Goal: Task Accomplishment & Management: Manage account settings

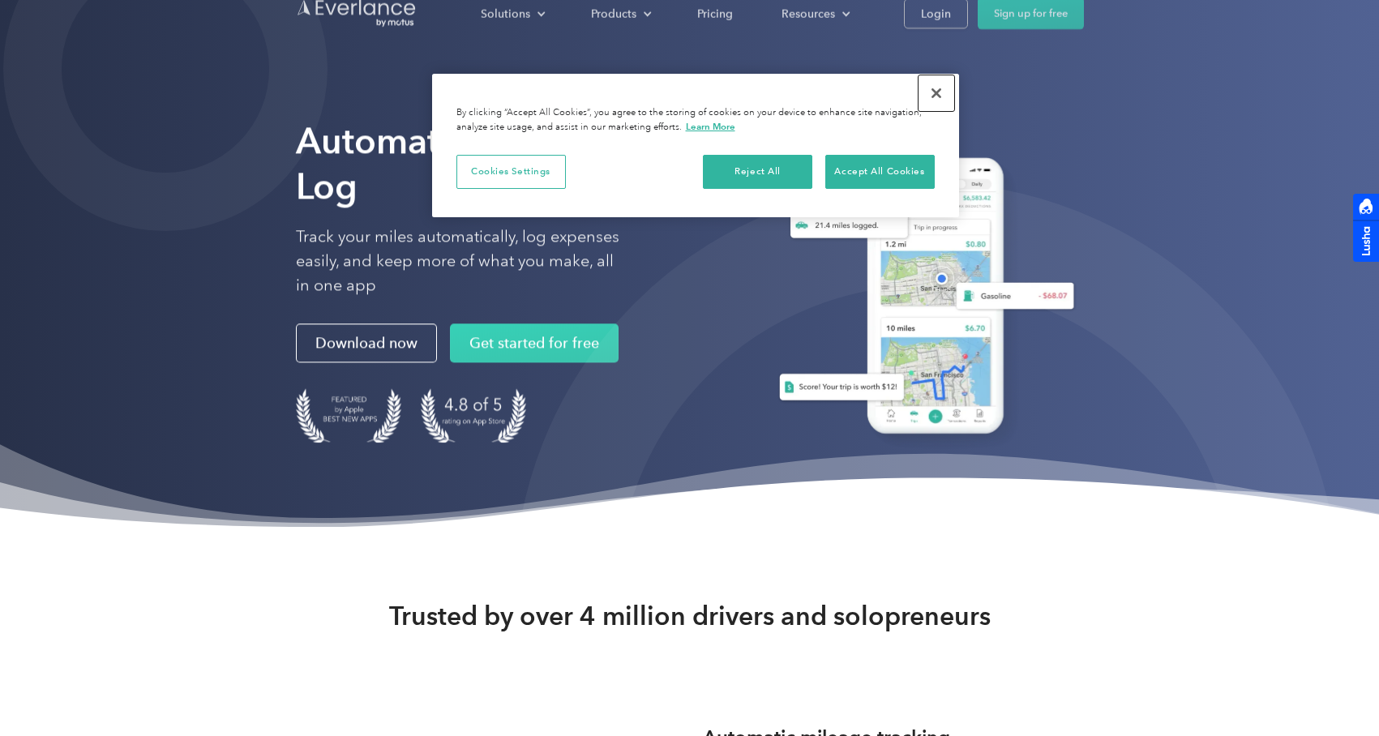
click at [930, 83] on button "Close" at bounding box center [936, 93] width 36 height 36
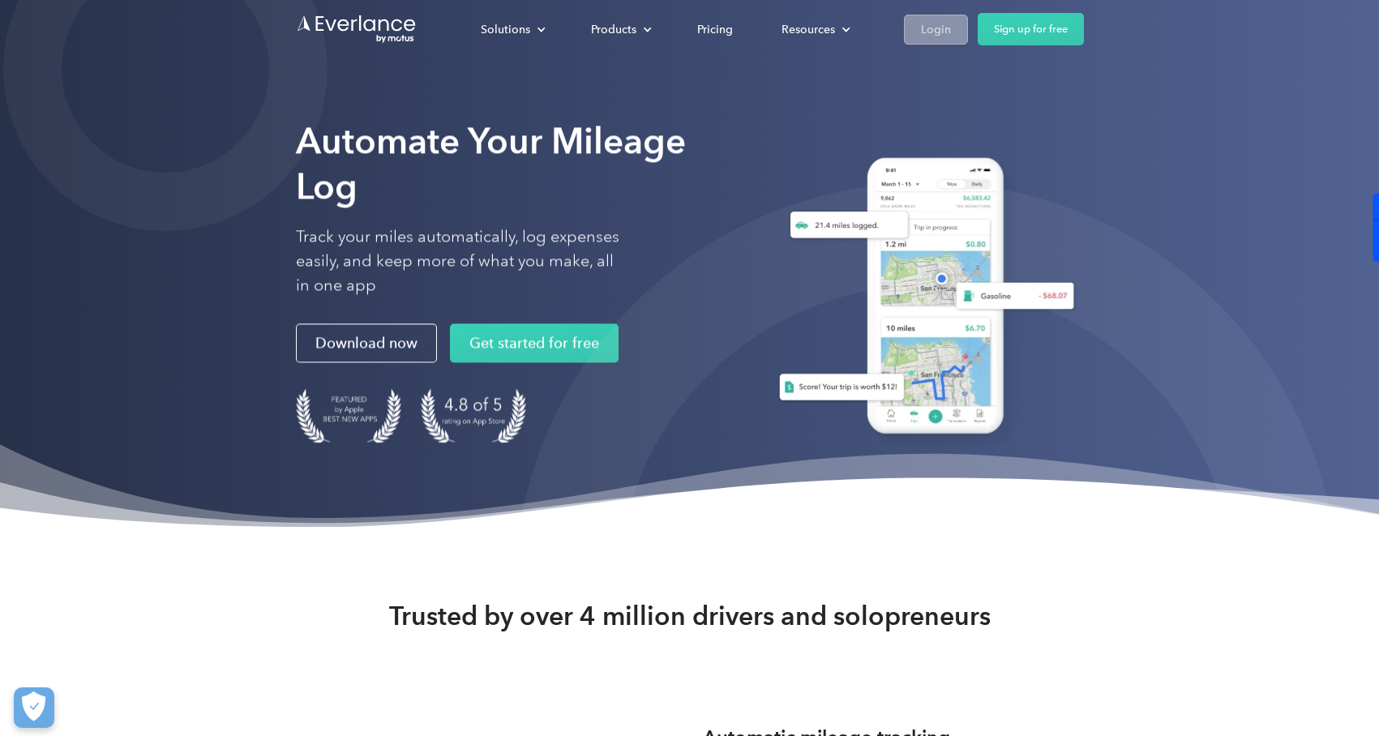
click at [940, 24] on div "Login" at bounding box center [936, 29] width 30 height 20
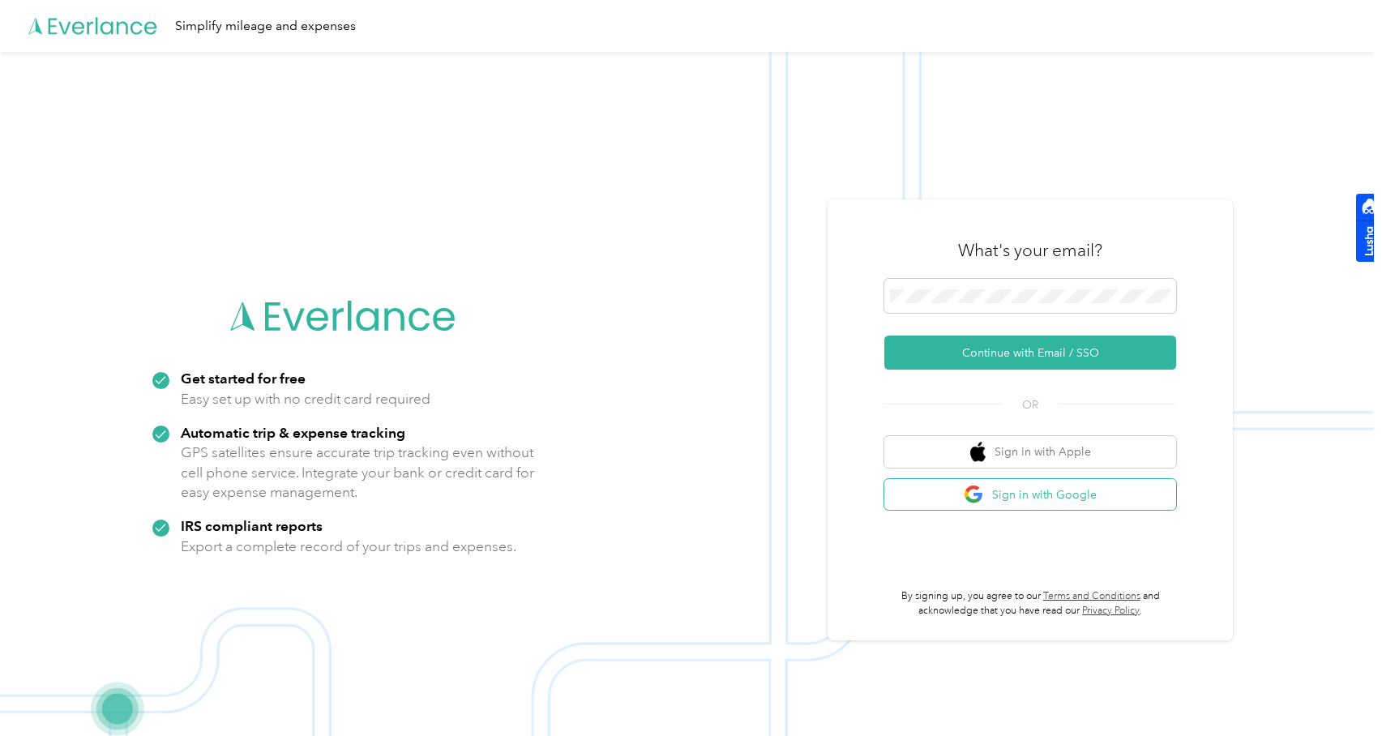
click at [1036, 491] on button "Sign in with Google" at bounding box center [1030, 495] width 292 height 32
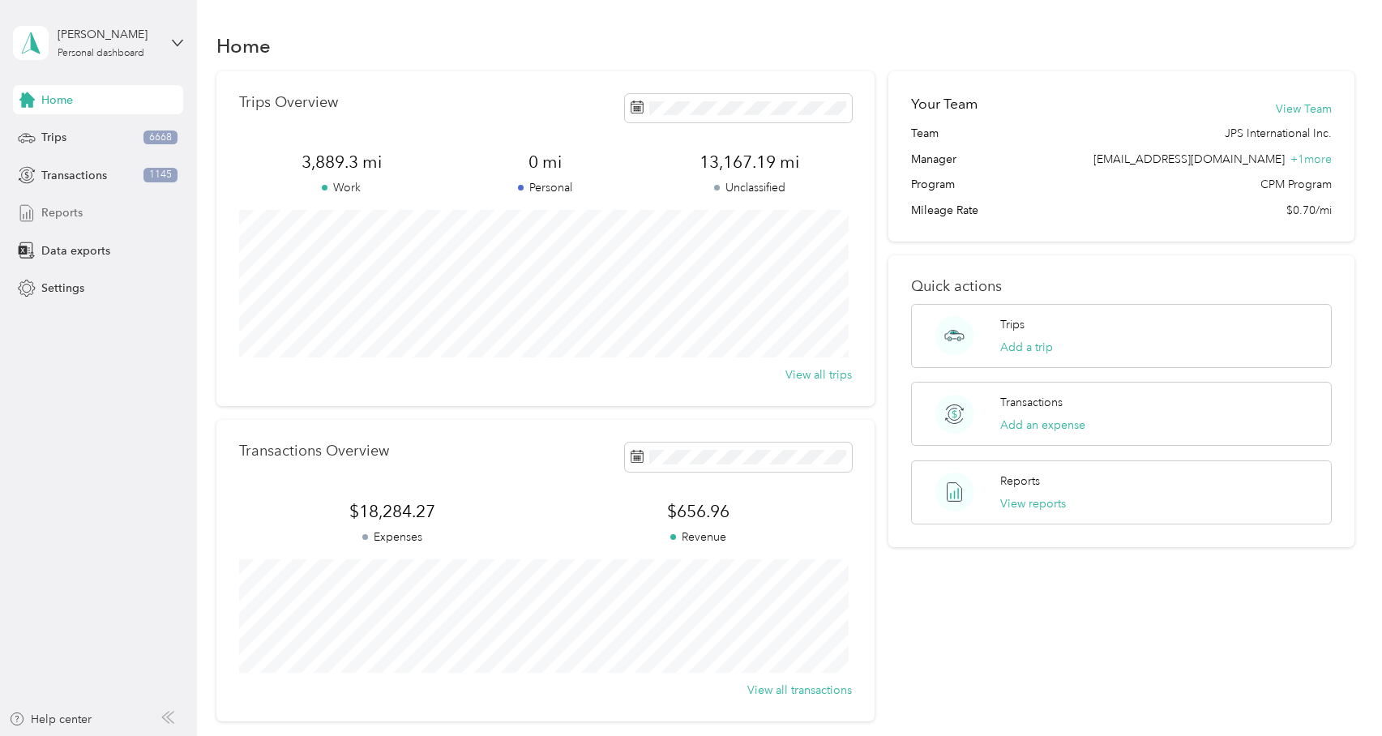
click at [107, 211] on div "Reports" at bounding box center [98, 213] width 170 height 29
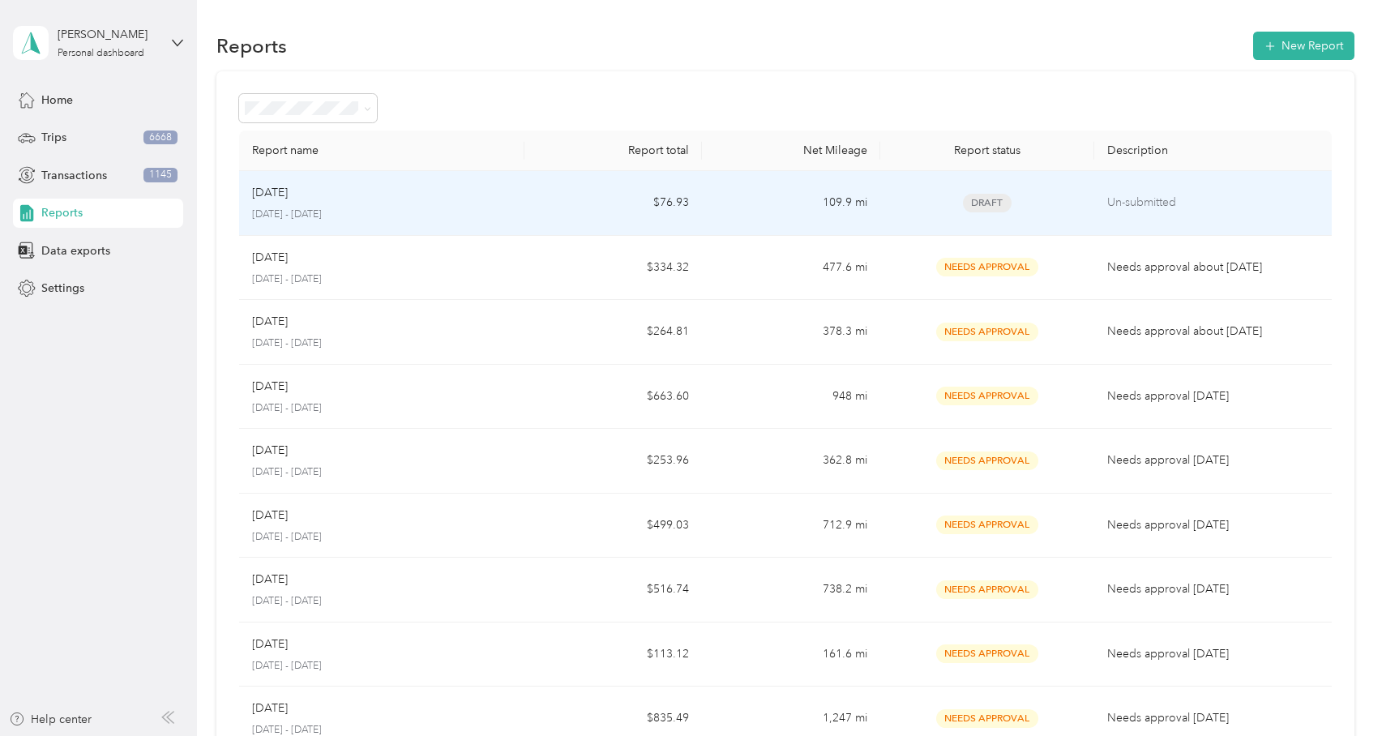
click at [584, 216] on td "$76.93" at bounding box center [613, 203] width 178 height 65
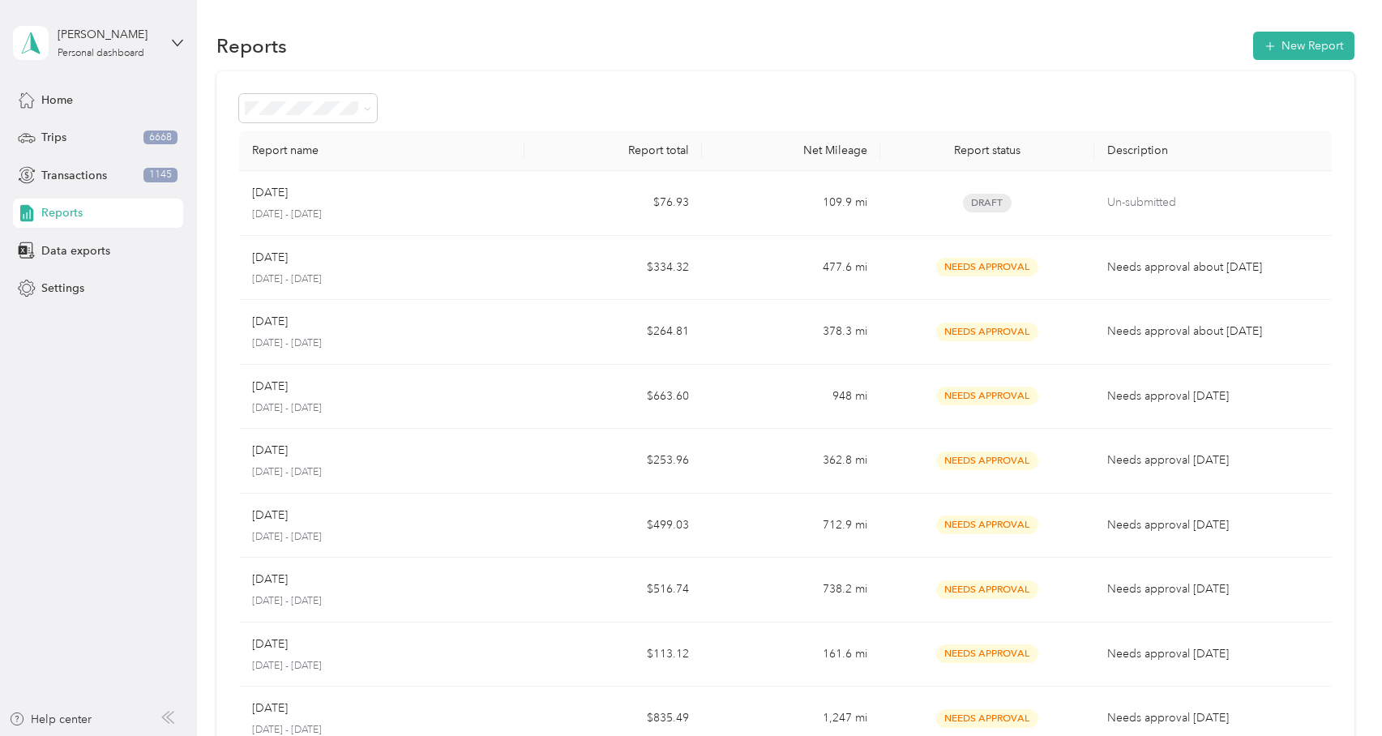
click at [1027, 111] on div at bounding box center [785, 108] width 1092 height 28
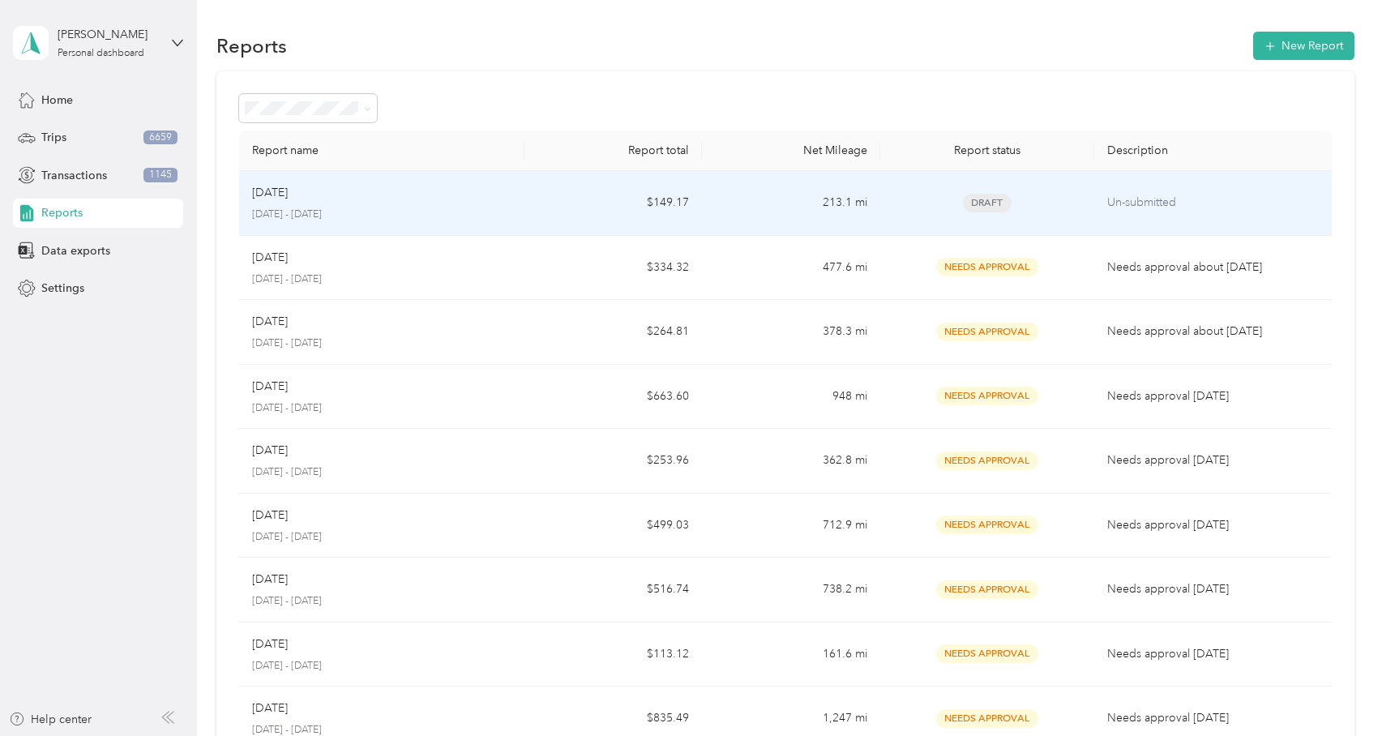
click at [837, 220] on td "213.1 mi" at bounding box center [791, 203] width 178 height 65
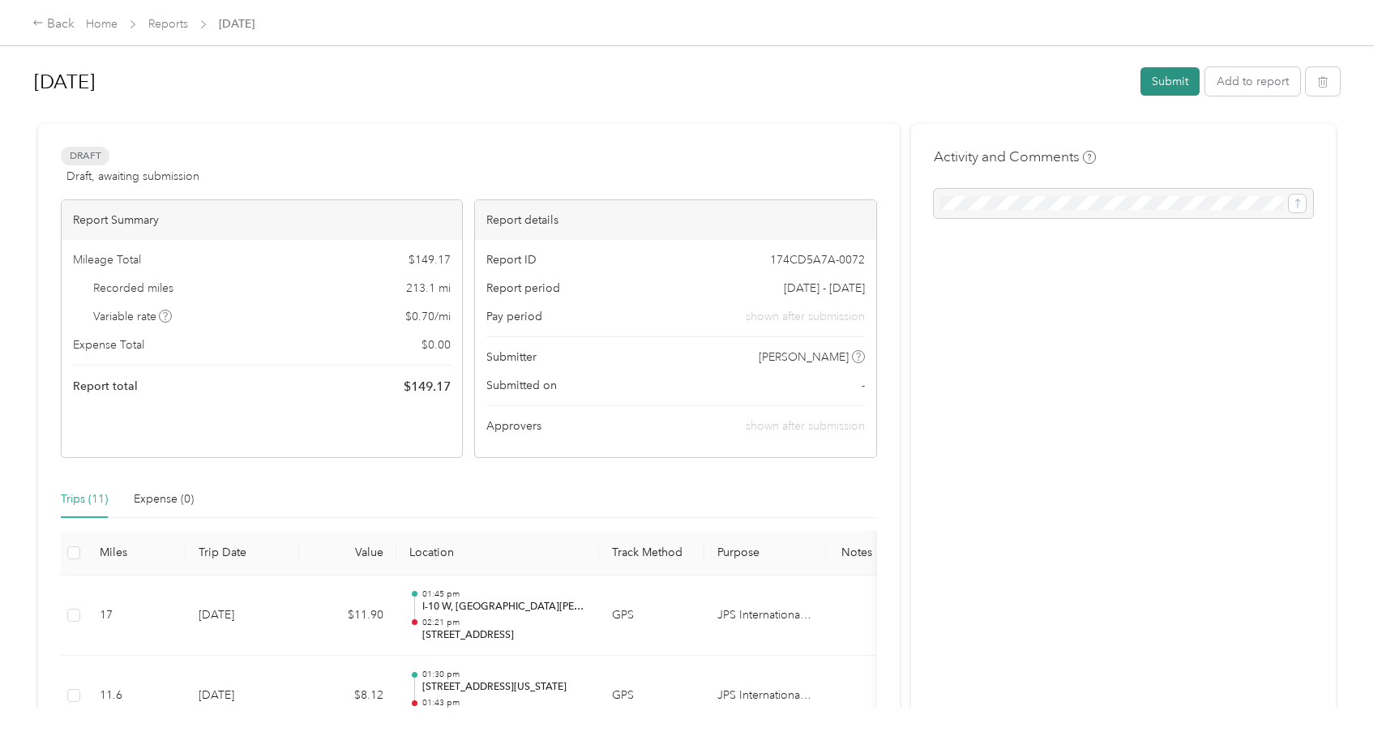
click at [1175, 75] on button "Submit" at bounding box center [1170, 81] width 59 height 28
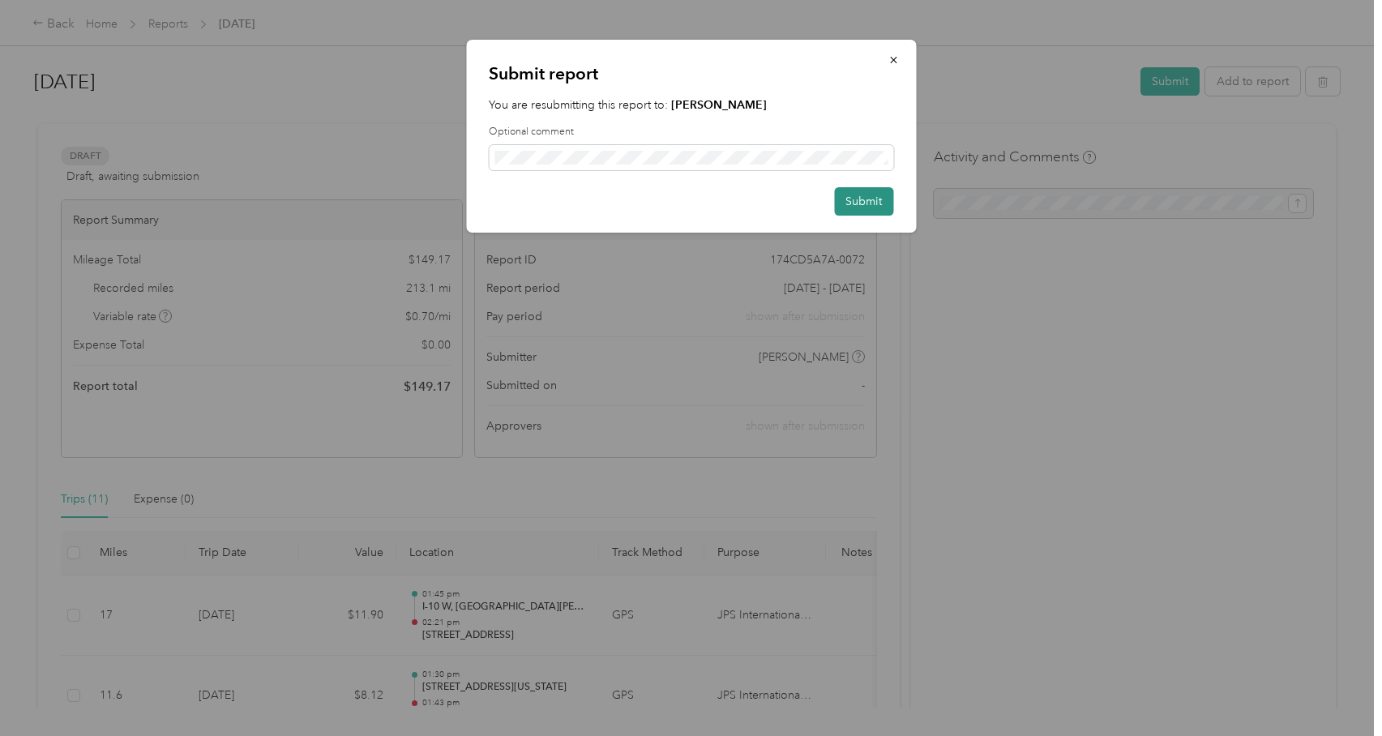
click at [841, 196] on button "Submit" at bounding box center [863, 201] width 59 height 28
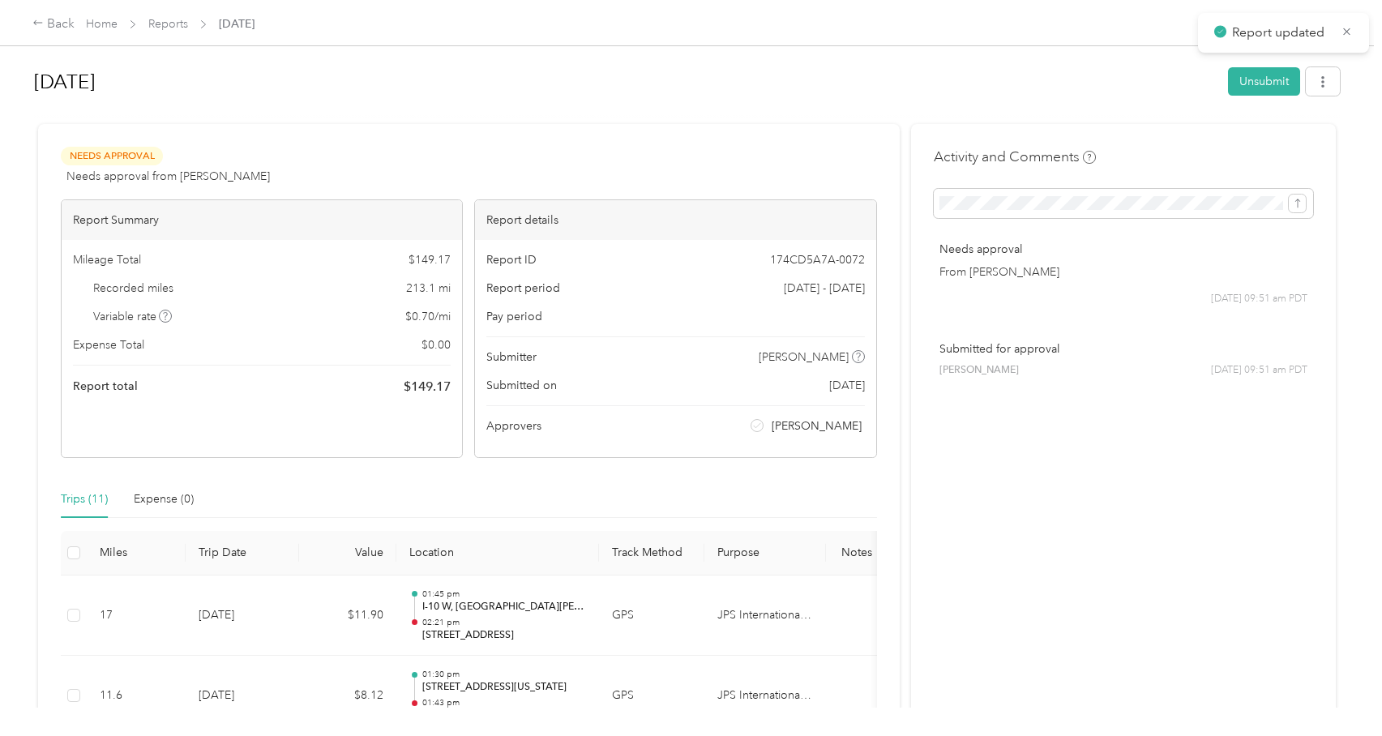
click at [176, 32] on span "Reports" at bounding box center [168, 23] width 40 height 17
click at [190, 23] on div "Home Reports Aug 2025" at bounding box center [170, 23] width 169 height 17
click at [175, 19] on link "Reports" at bounding box center [168, 24] width 40 height 14
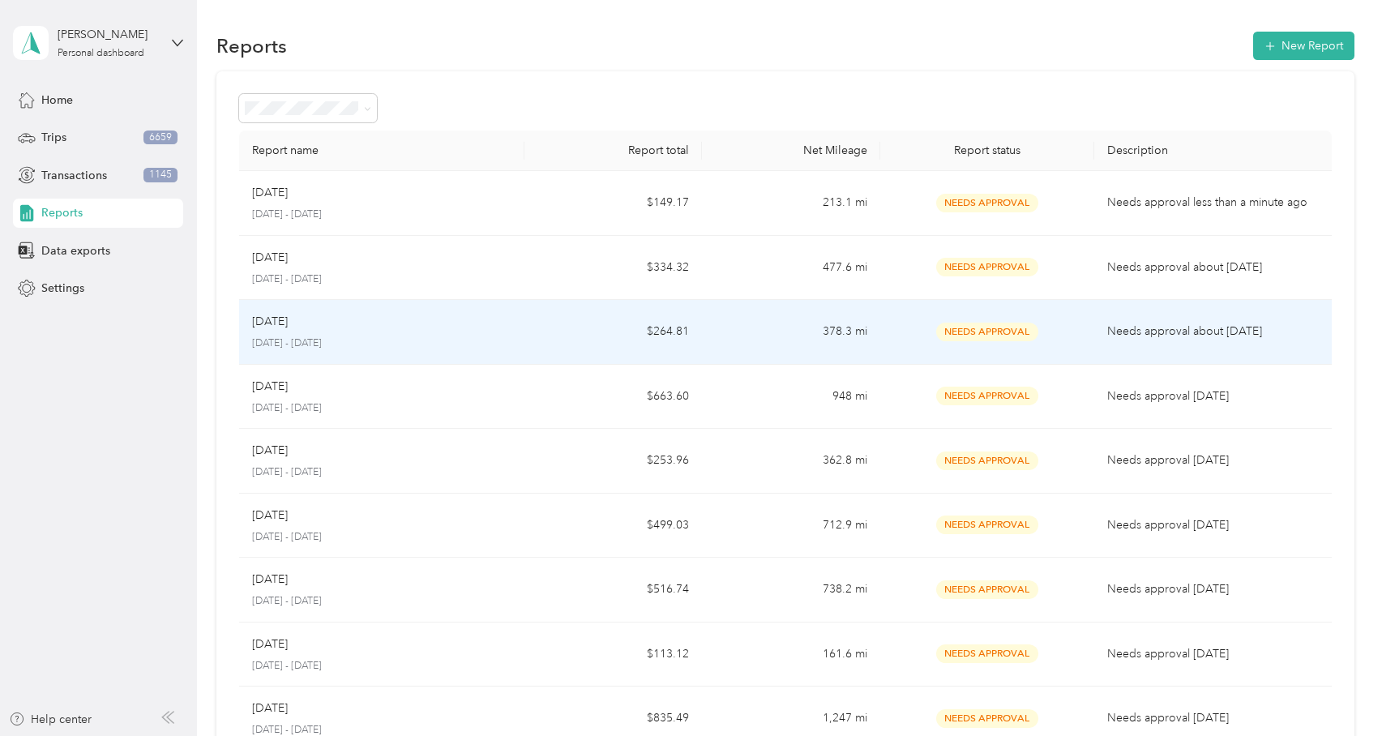
click at [401, 328] on div "Jun 2025" at bounding box center [381, 322] width 259 height 18
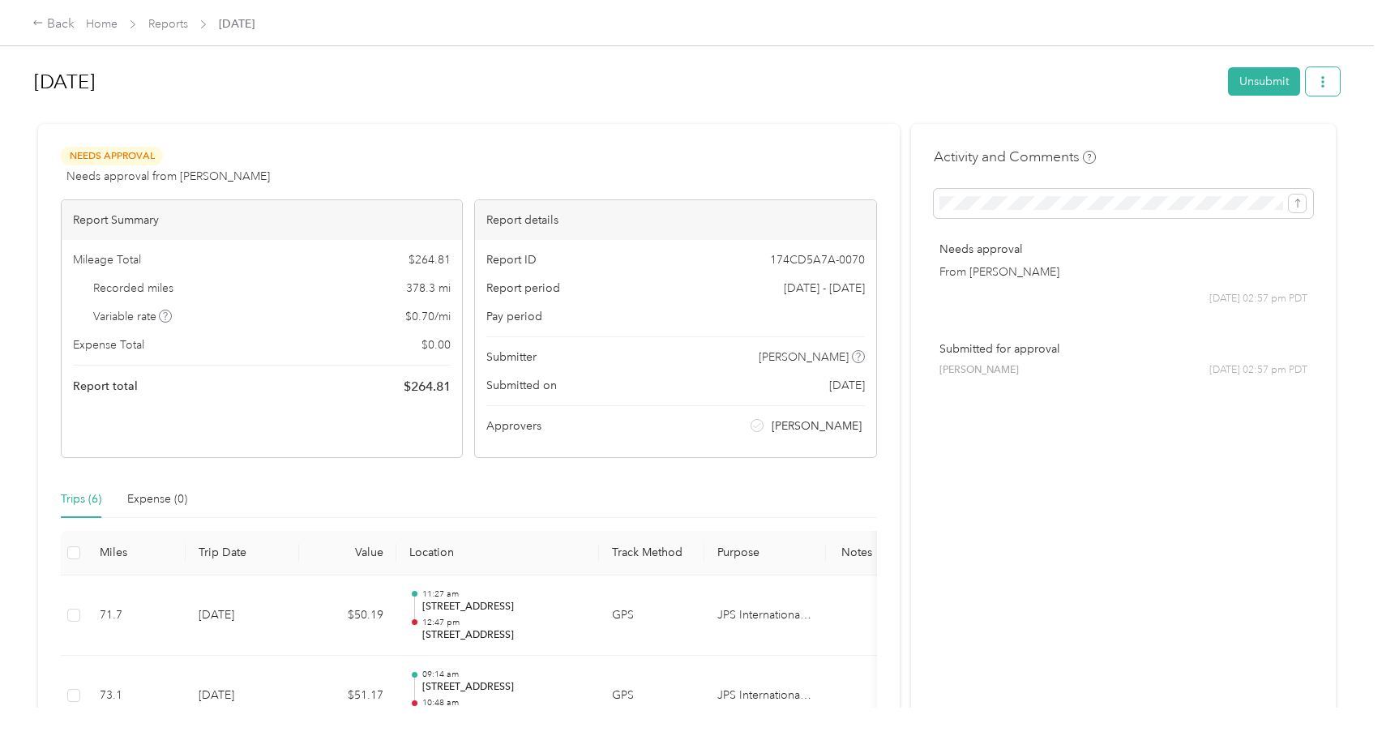
click at [1325, 77] on button "button" at bounding box center [1323, 81] width 34 height 28
click at [1289, 135] on span "Download" at bounding box center [1273, 140] width 54 height 17
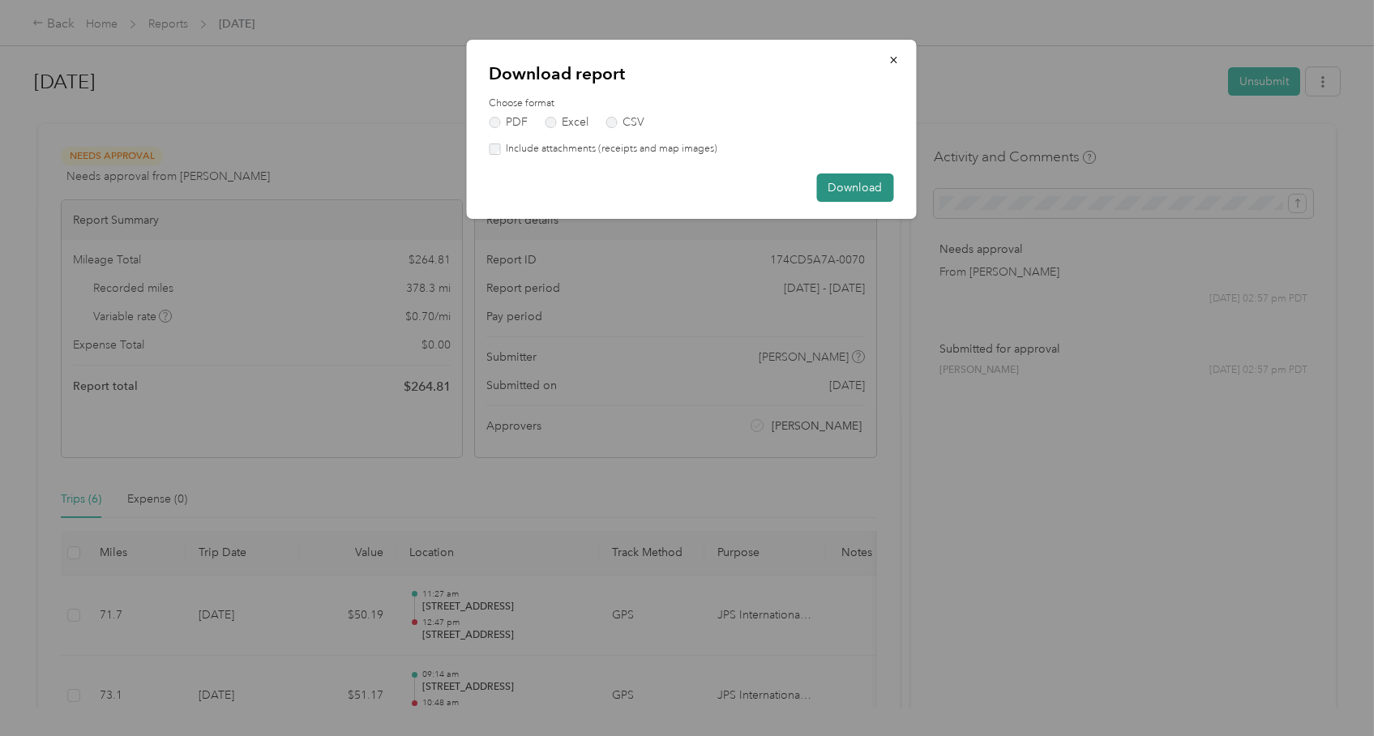
click at [839, 188] on button "Download" at bounding box center [854, 187] width 77 height 28
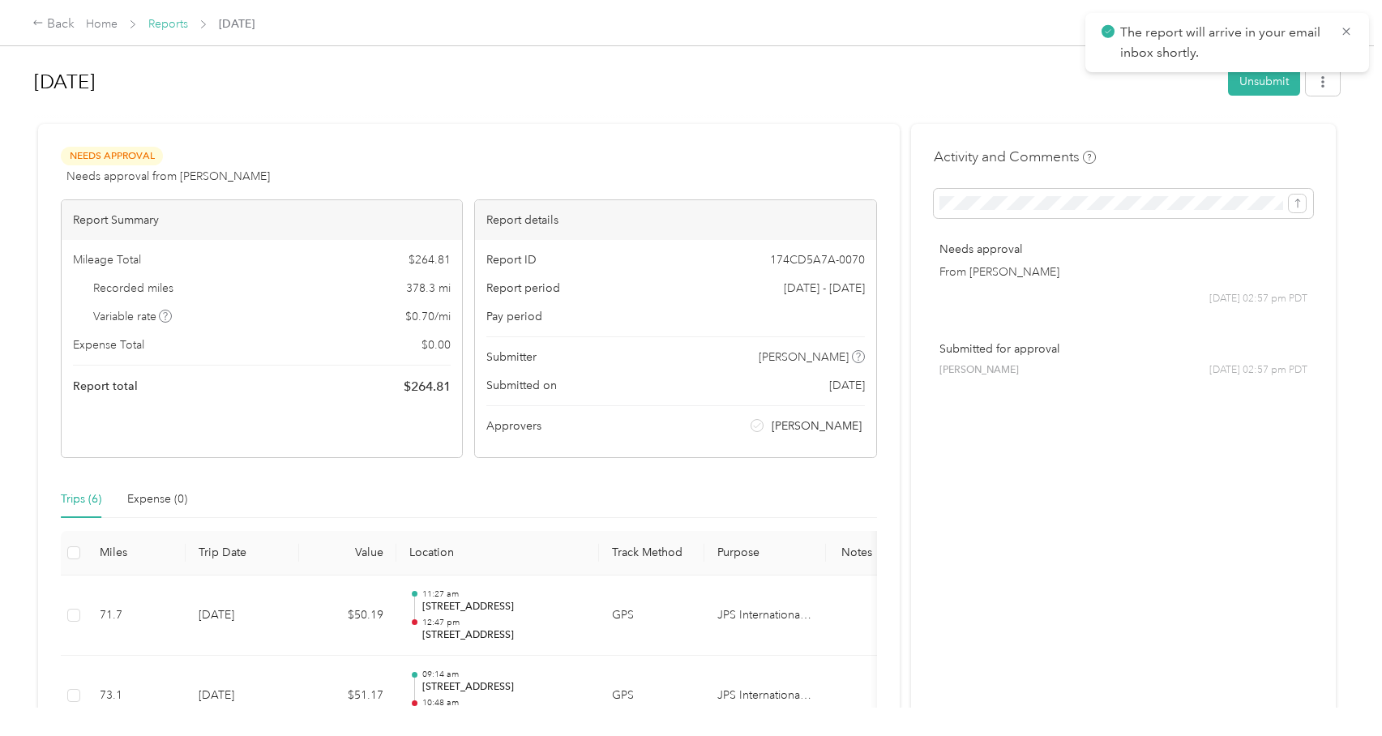
click at [174, 24] on link "Reports" at bounding box center [168, 24] width 40 height 14
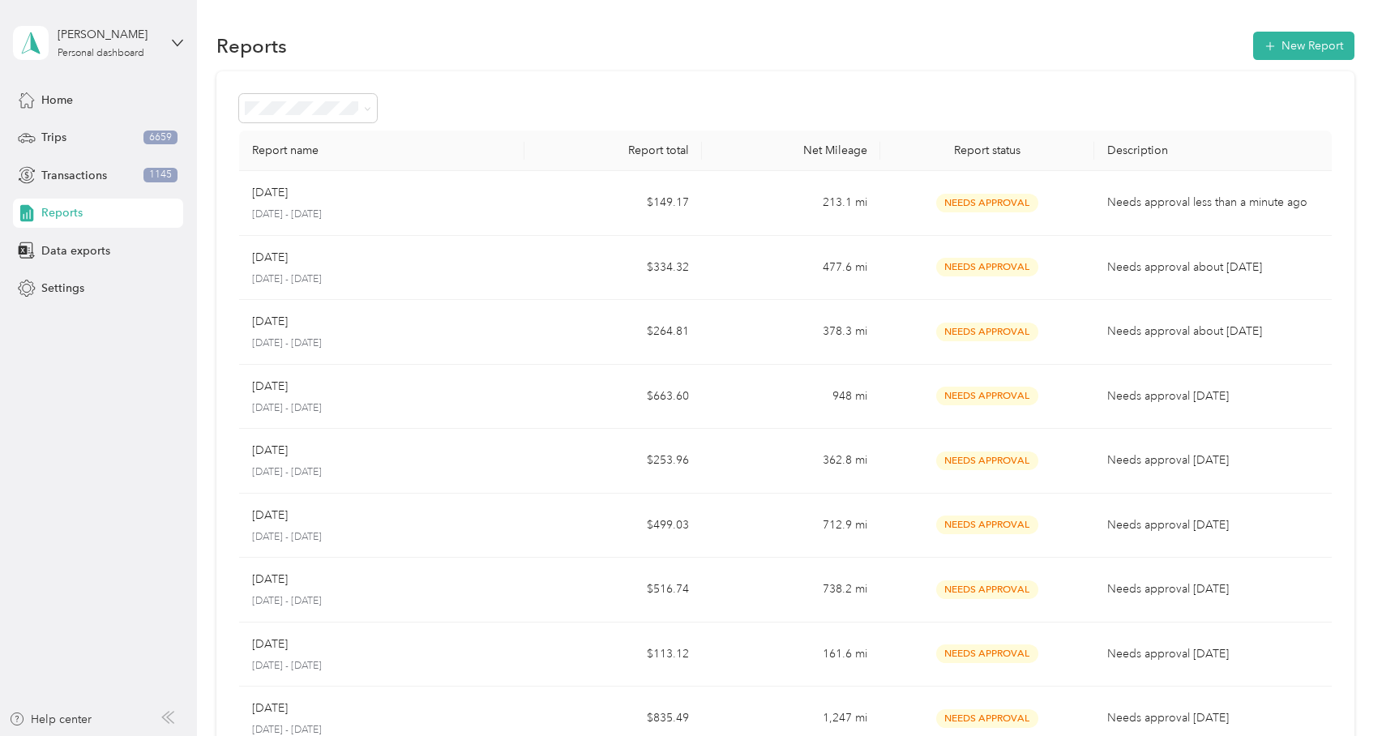
click at [690, 75] on div "Report name Report total Net Mileage Report status Description Aug 2025 August …" at bounding box center [784, 477] width 1137 height 813
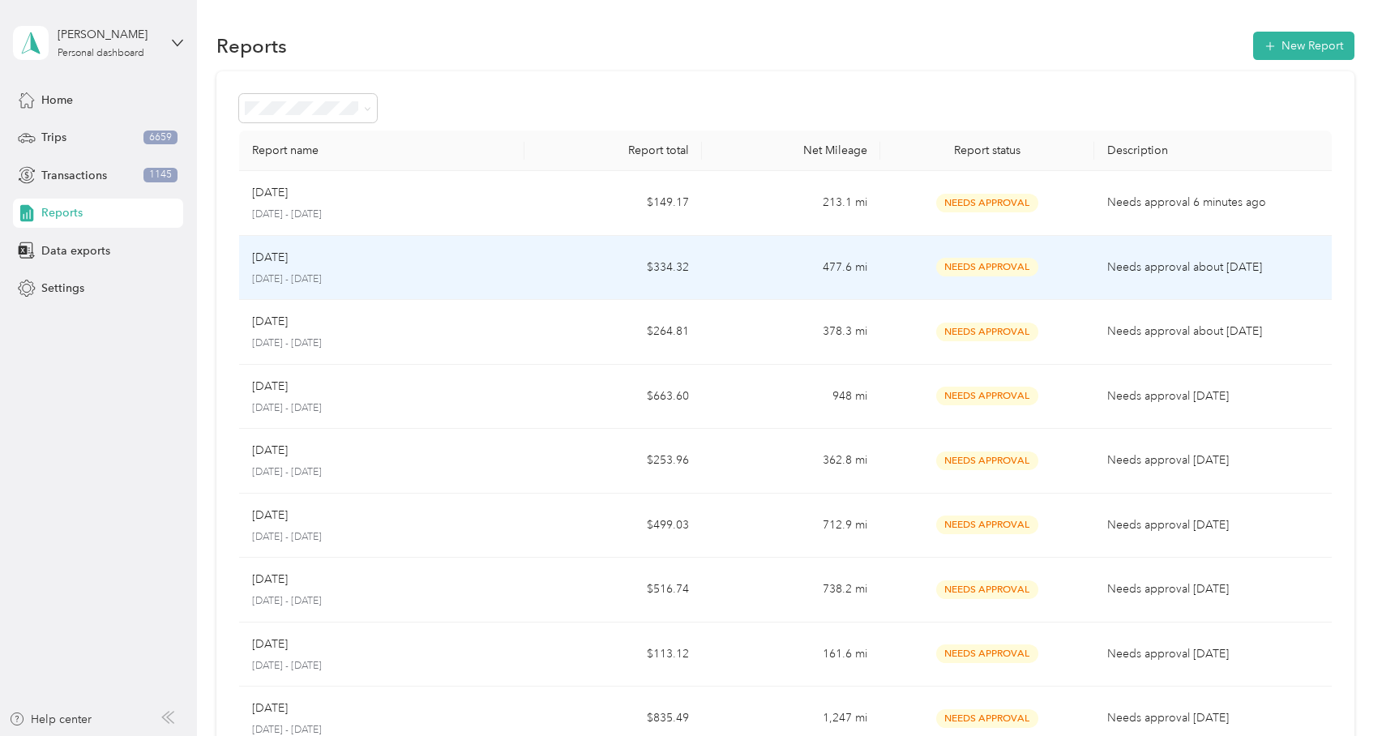
click at [321, 251] on div "Jul 2025" at bounding box center [381, 258] width 259 height 18
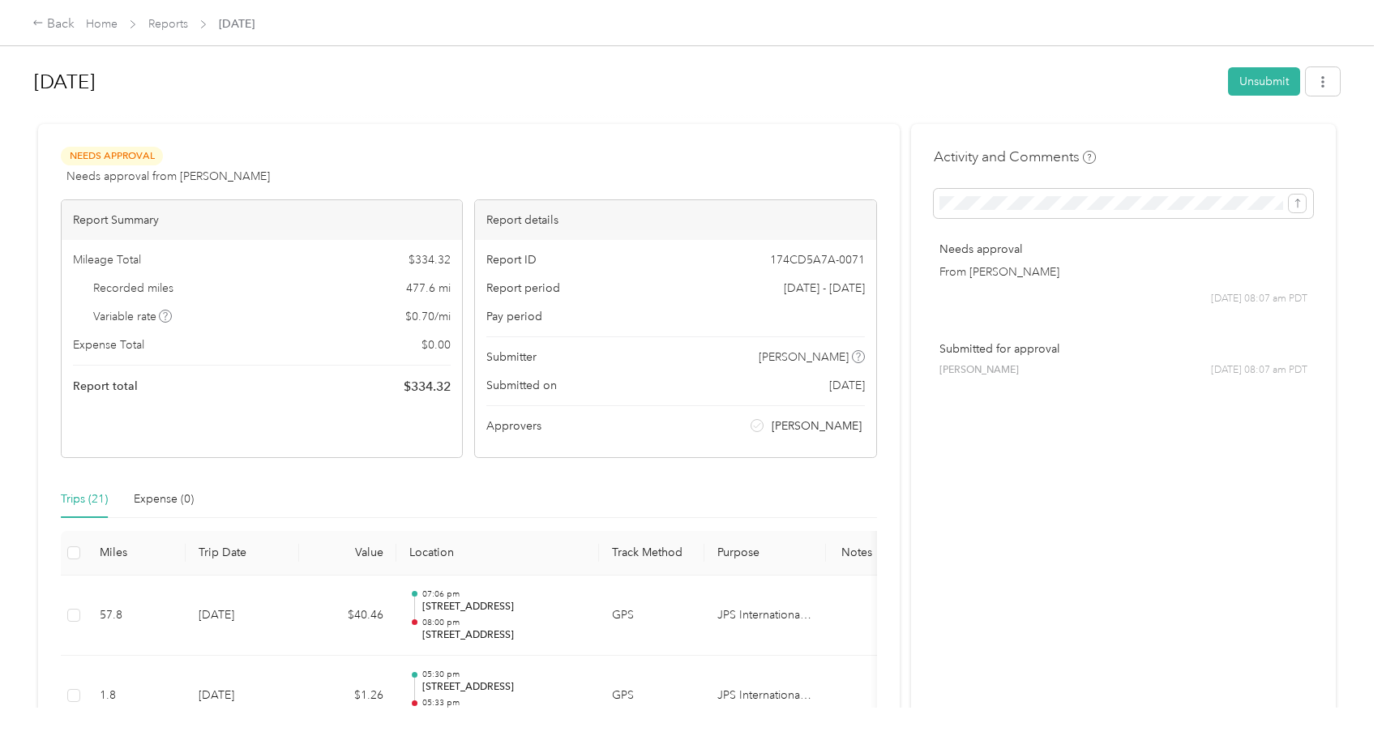
click at [1017, 104] on div "Jul 2025 Unsubmit" at bounding box center [687, 85] width 1306 height 48
